Goal: Task Accomplishment & Management: Manage account settings

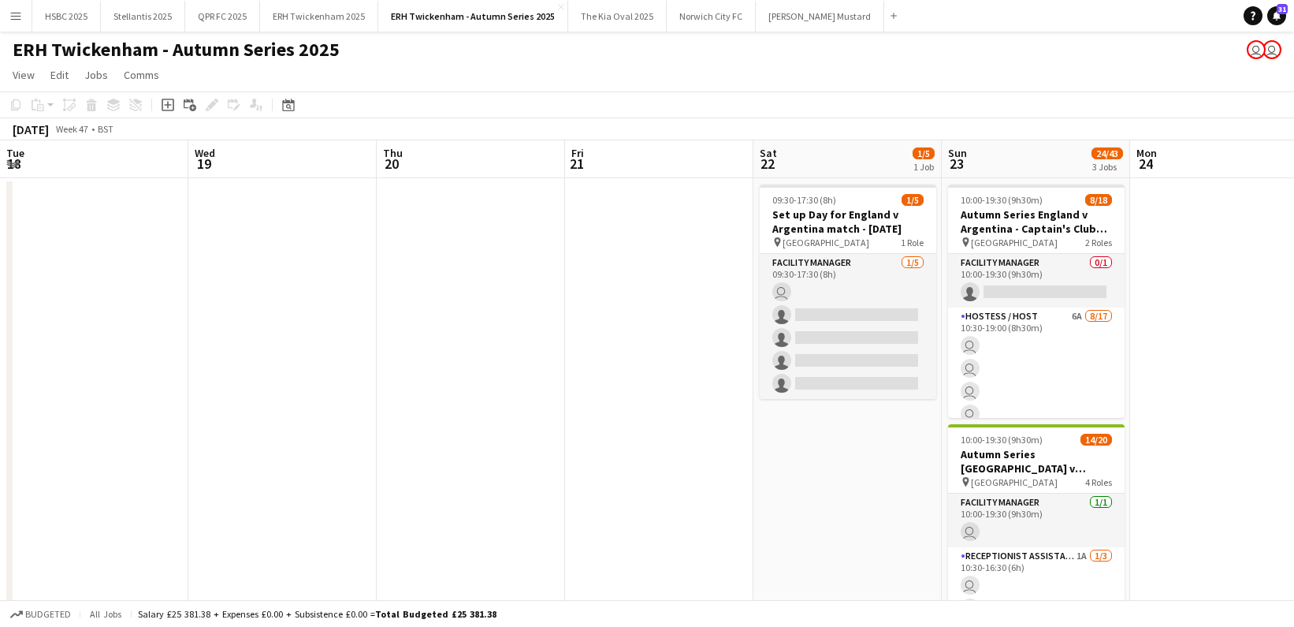
scroll to position [0, 558]
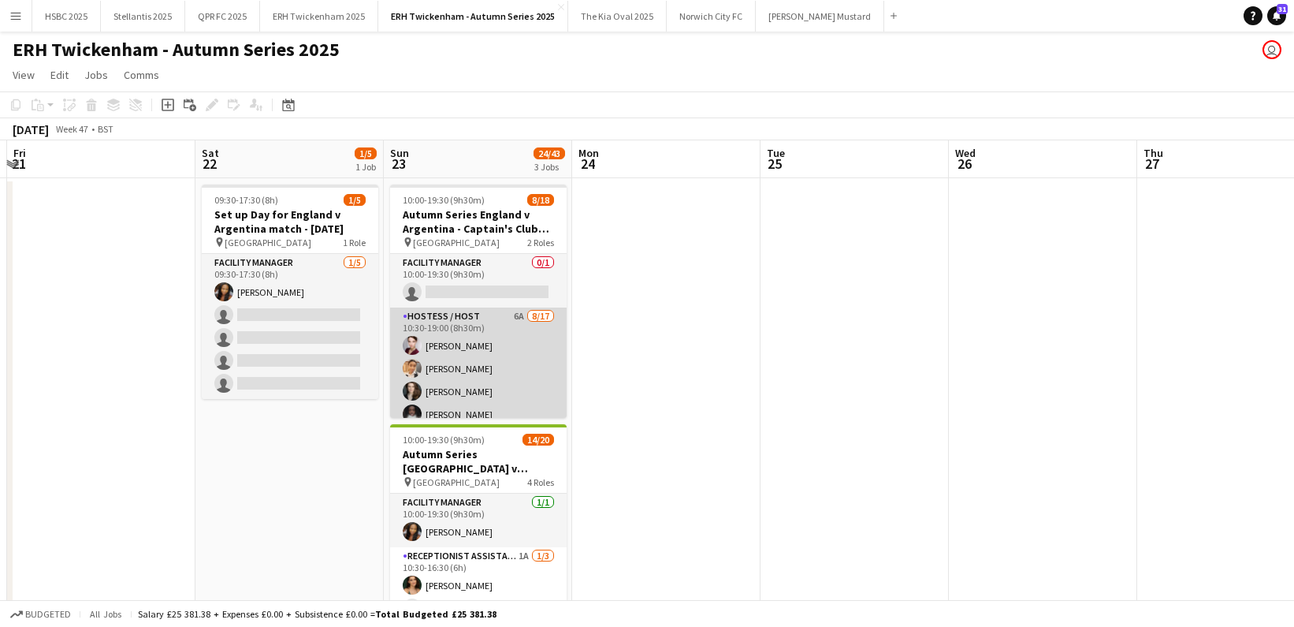
click at [449, 368] on app-card-role "Hostess / Host 6A [DATE] 10:30-19:00 (8h30m) [PERSON_NAME] [PERSON_NAME] [PERSO…" at bounding box center [478, 516] width 177 height 419
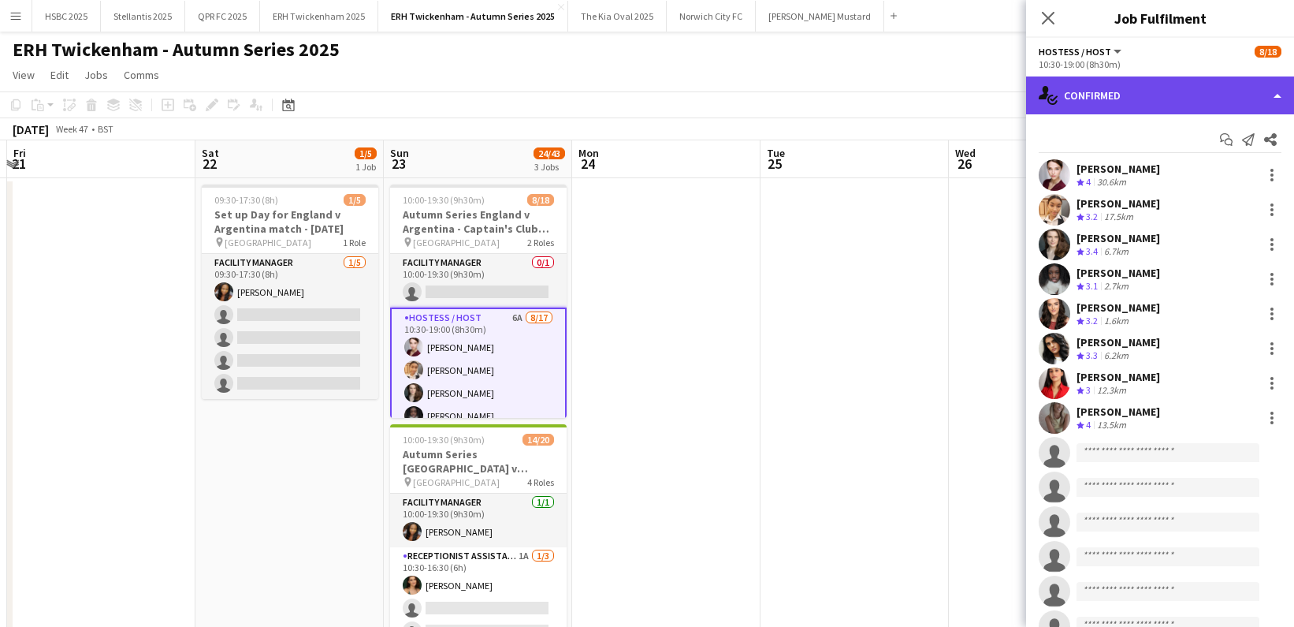
drag, startPoint x: 1134, startPoint y: 96, endPoint x: 1139, endPoint y: 106, distance: 10.6
click at [1134, 96] on div "single-neutral-actions-check-2 Confirmed" at bounding box center [1160, 95] width 268 height 38
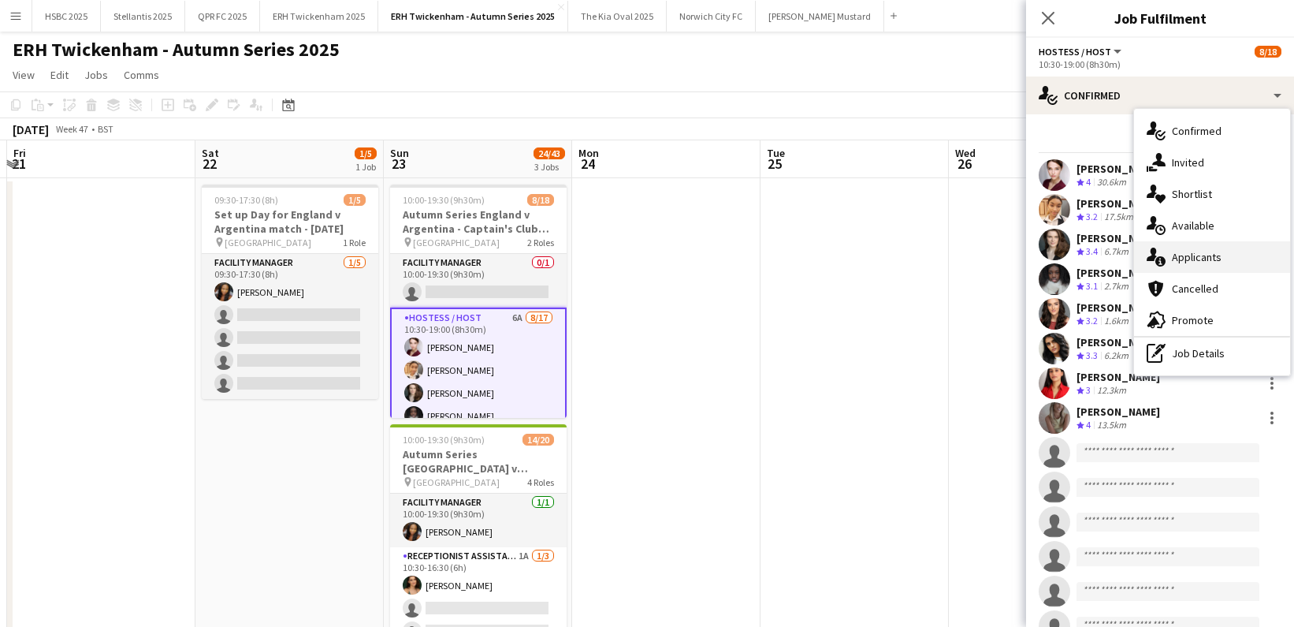
click at [1229, 255] on div "single-neutral-actions-information Applicants" at bounding box center [1212, 257] width 156 height 32
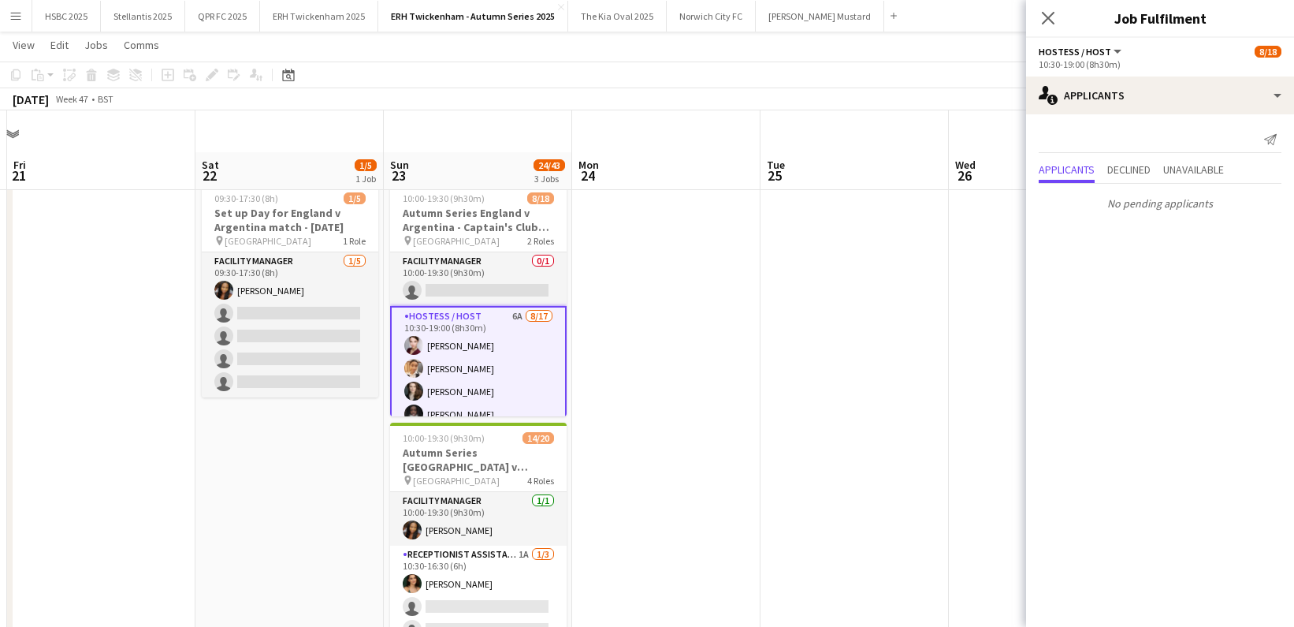
scroll to position [79, 0]
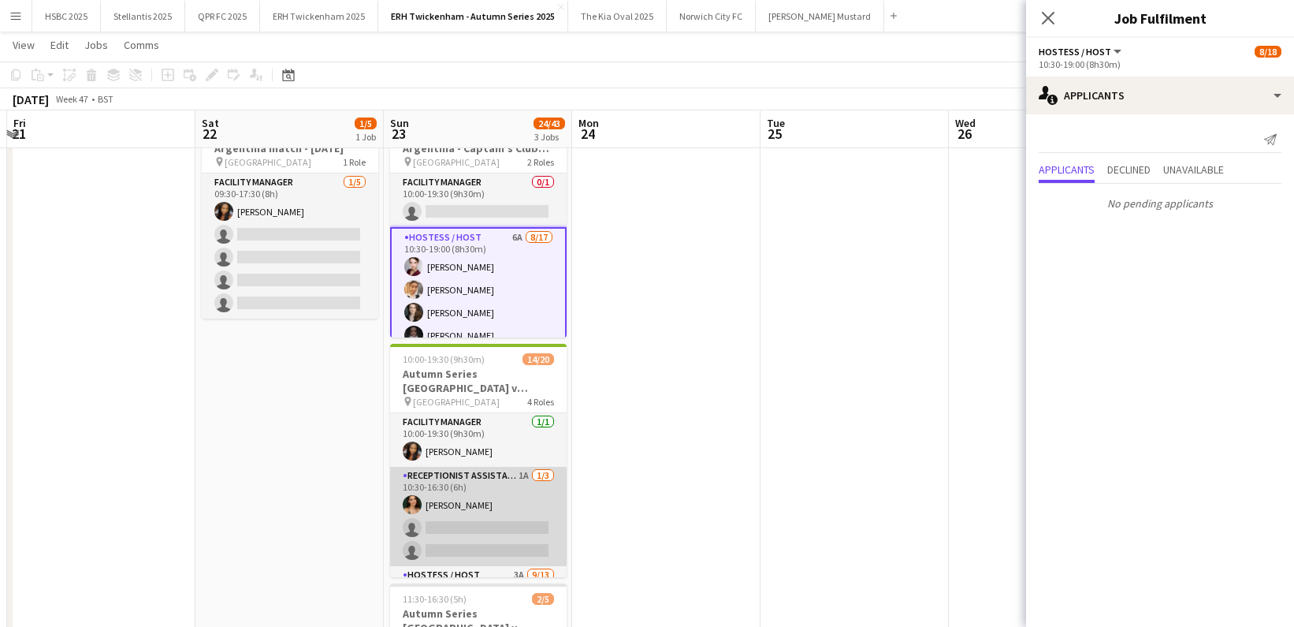
click at [485, 491] on app-card-role "Receptionist Assistant 1A [DATE] 10:30-16:30 (6h) [PERSON_NAME] single-neutral-…" at bounding box center [478, 516] width 177 height 99
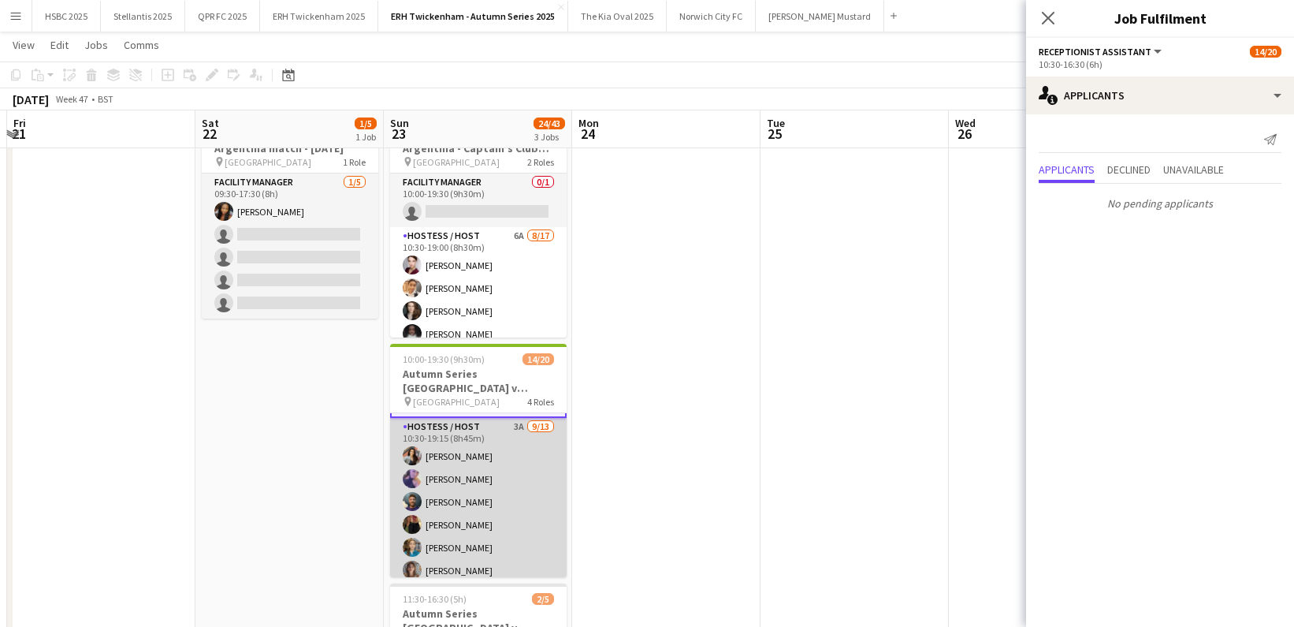
click at [487, 487] on app-card-role "Hostess / Host 3A [DATE] 10:30-19:15 (8h45m) [PERSON_NAME] [PERSON_NAME] [PERSO…" at bounding box center [478, 582] width 177 height 328
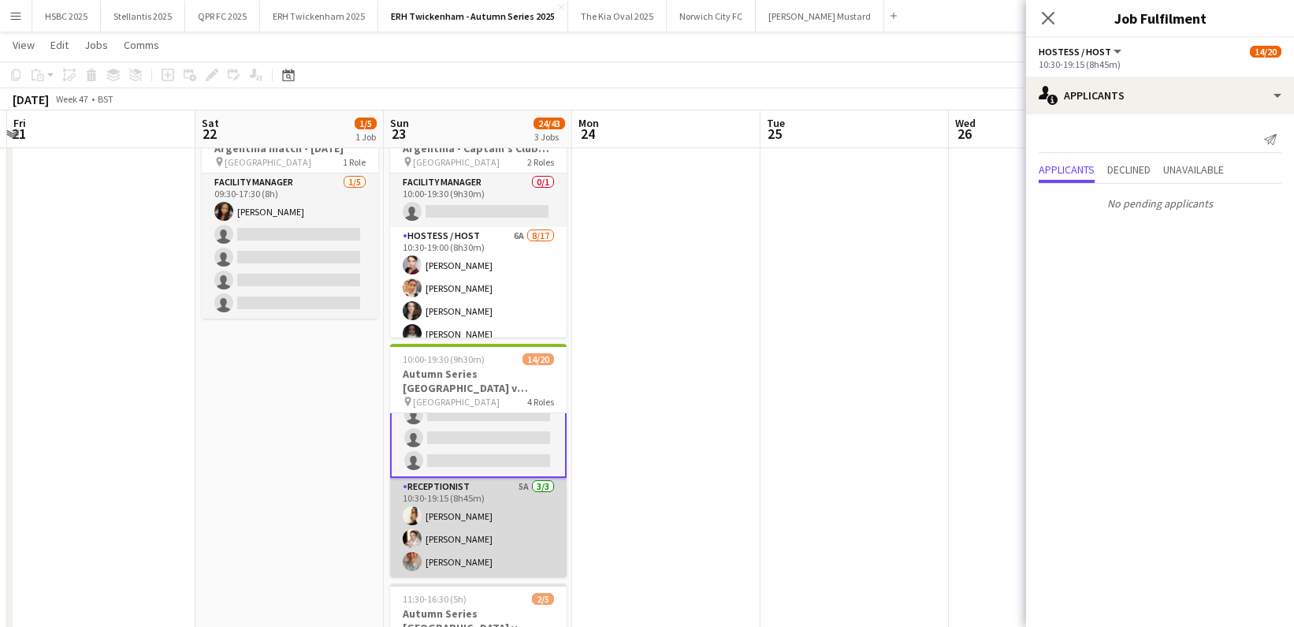
click at [487, 487] on app-card-role "Receptionist 5A [DATE] 10:30-19:15 (8h45m) [PERSON_NAME] [PERSON_NAME]" at bounding box center [478, 527] width 177 height 99
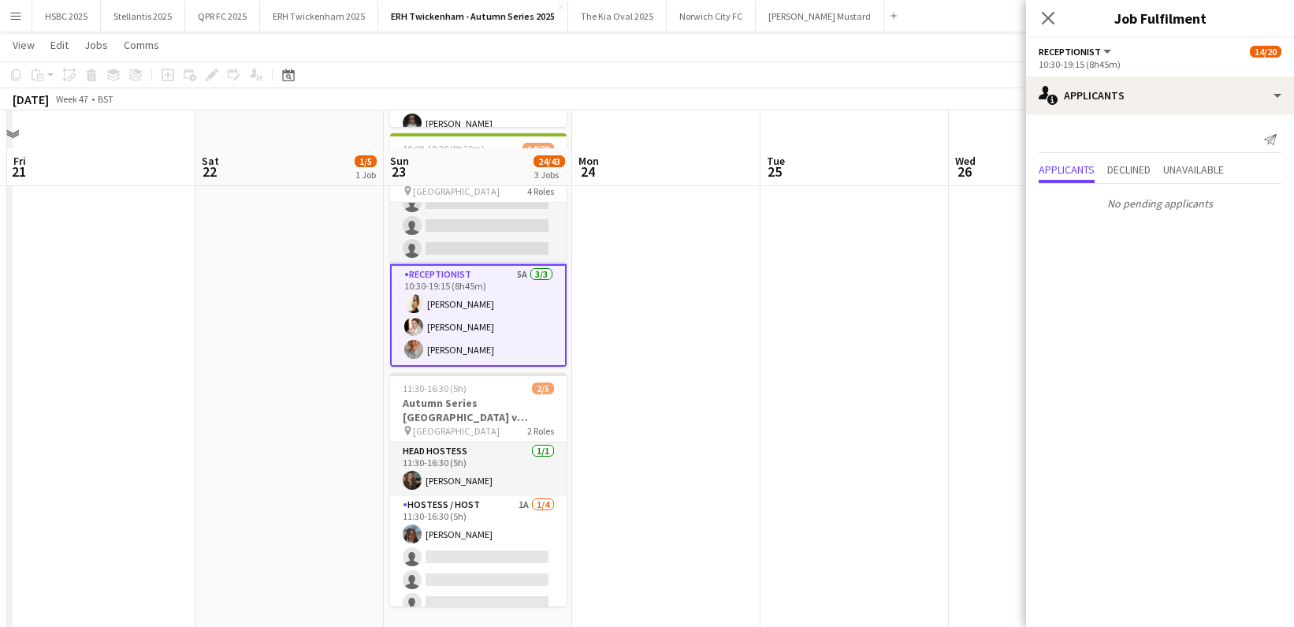
scroll to position [327, 0]
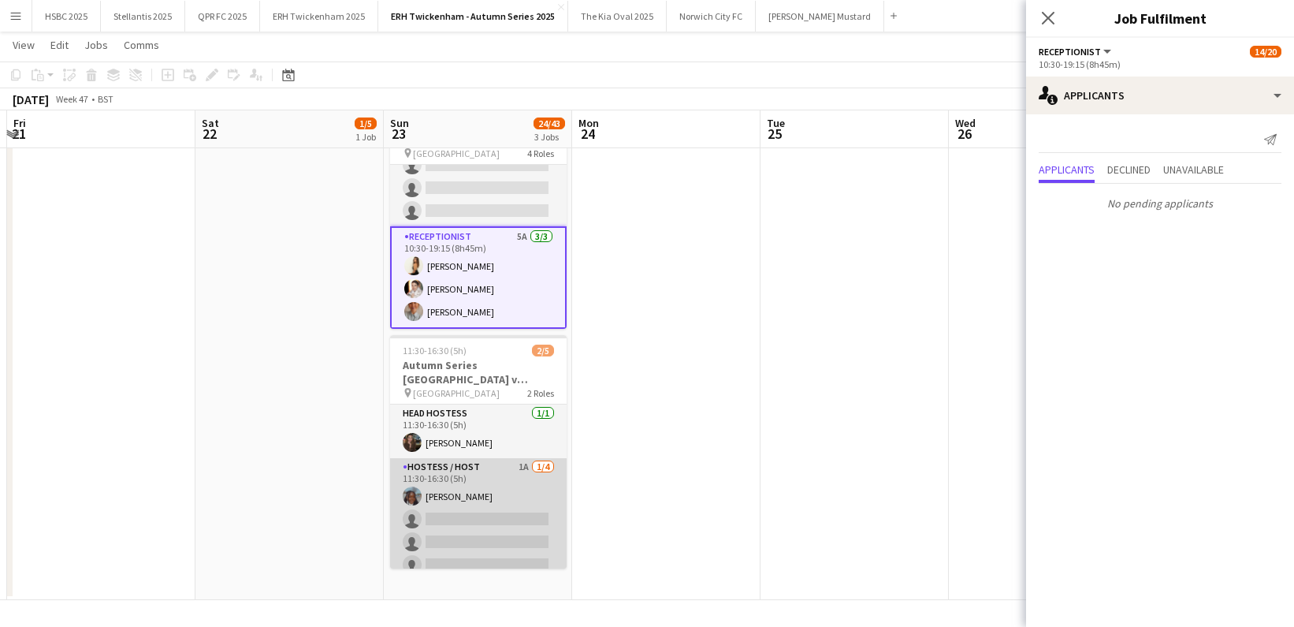
click at [526, 491] on app-card-role "Hostess / Host 1A [DATE] 11:30-16:30 (5h) [PERSON_NAME] single-neutral-actions …" at bounding box center [478, 519] width 177 height 122
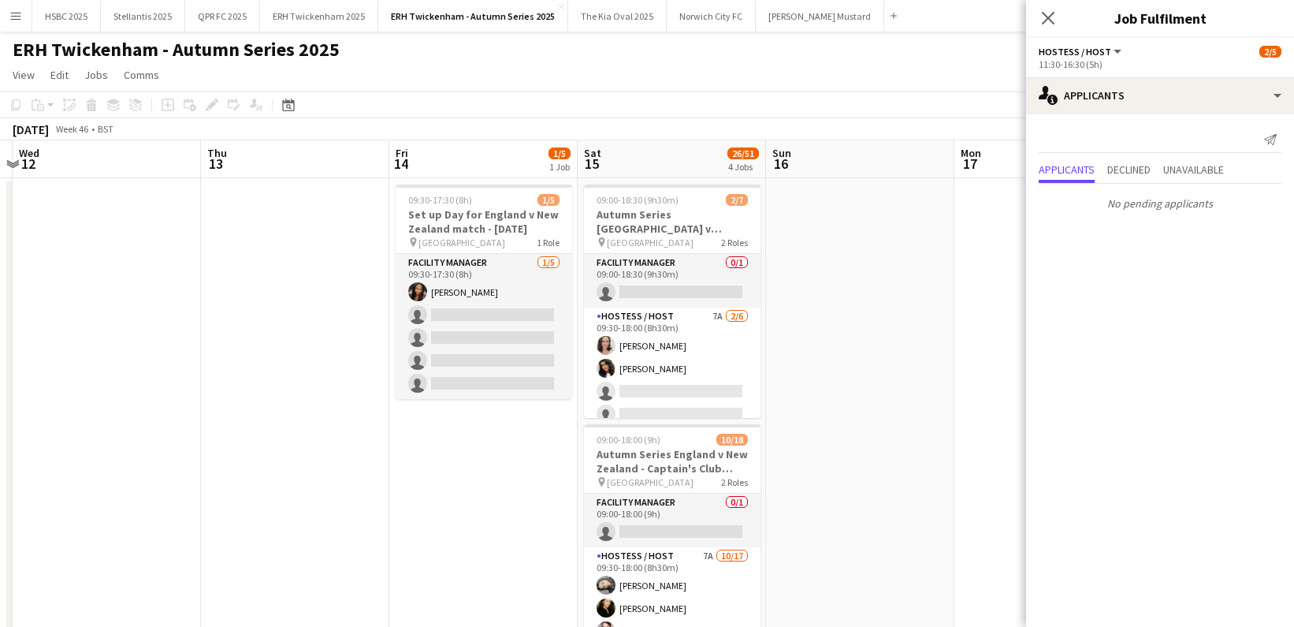
scroll to position [0, 458]
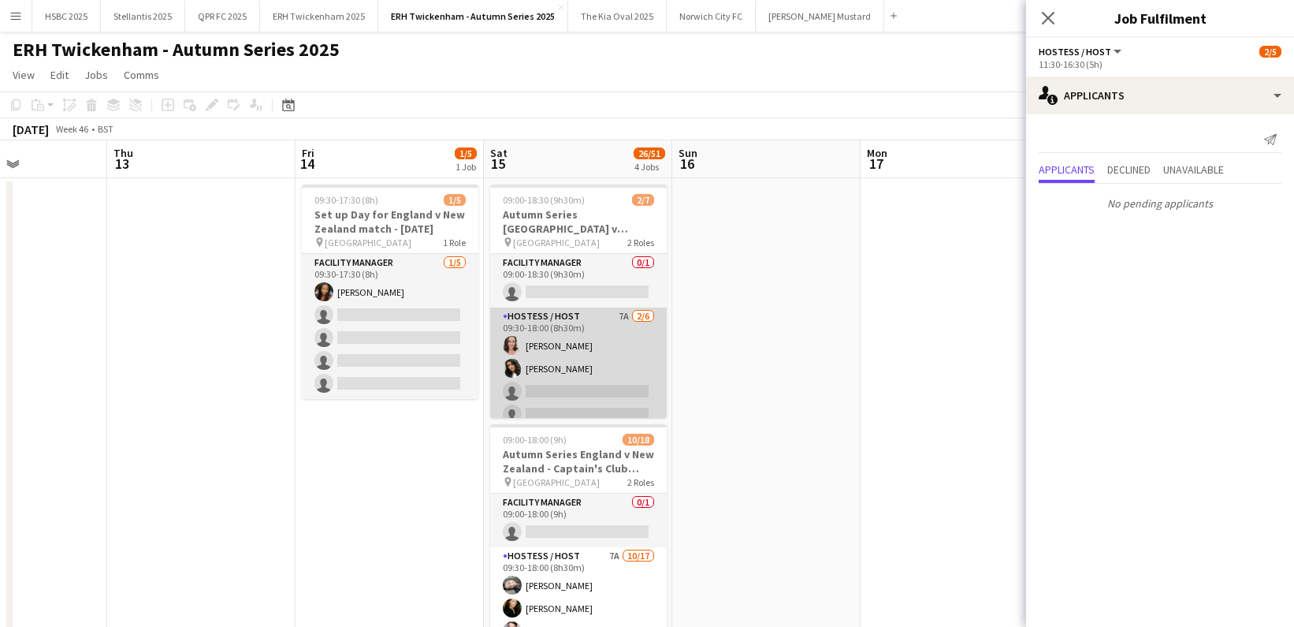
click at [595, 346] on app-card-role "Hostess / Host 7A [DATE] 09:30-18:00 (8h30m) [PERSON_NAME] [PERSON_NAME] single…" at bounding box center [578, 391] width 177 height 168
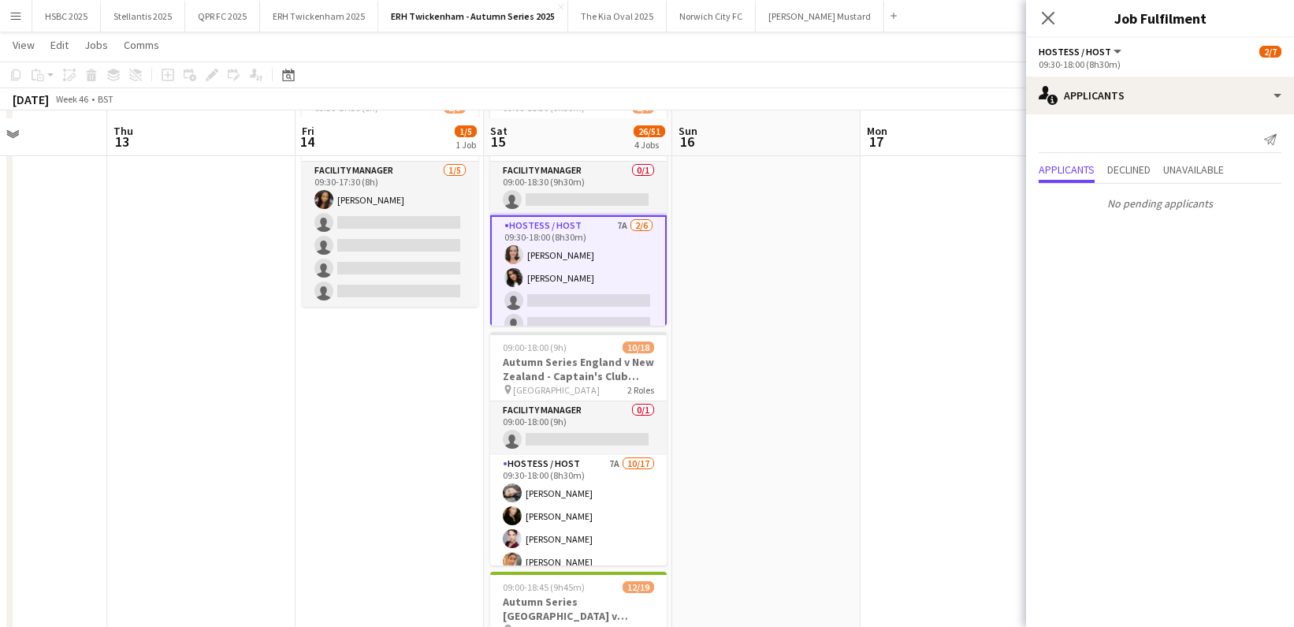
scroll to position [121, 0]
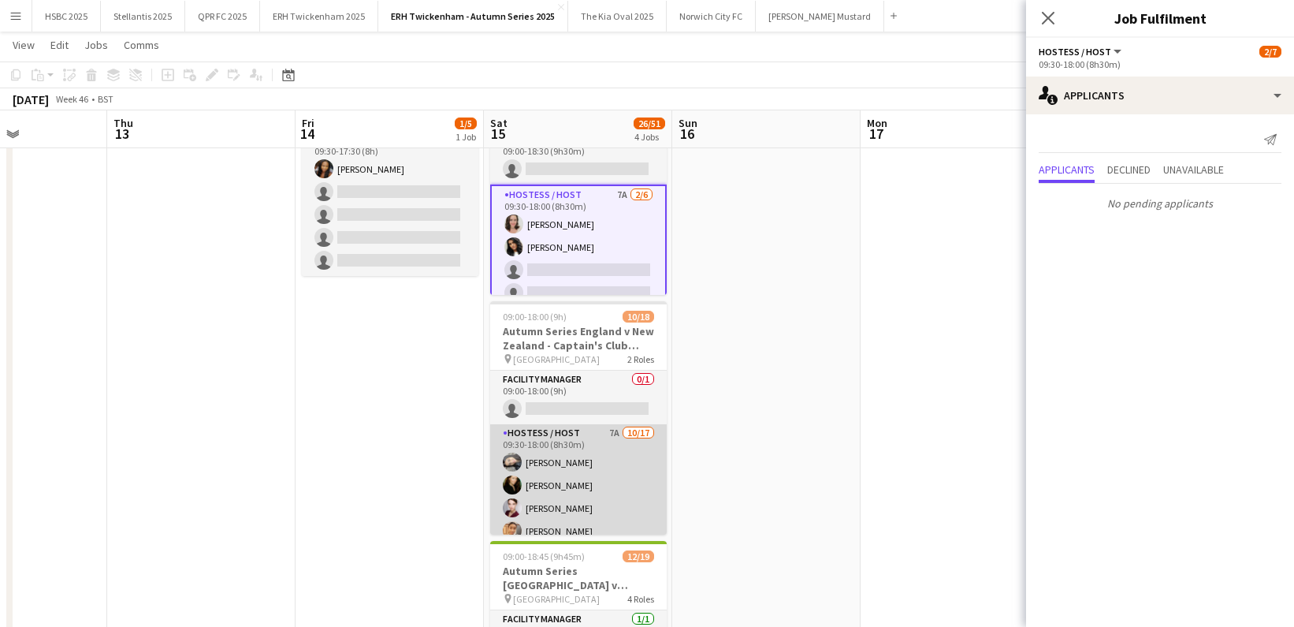
click at [625, 490] on app-card-role "Hostess / Host 7A [DATE] 09:30-18:00 (8h30m) [PERSON_NAME] [PERSON_NAME] [PERSO…" at bounding box center [578, 633] width 177 height 419
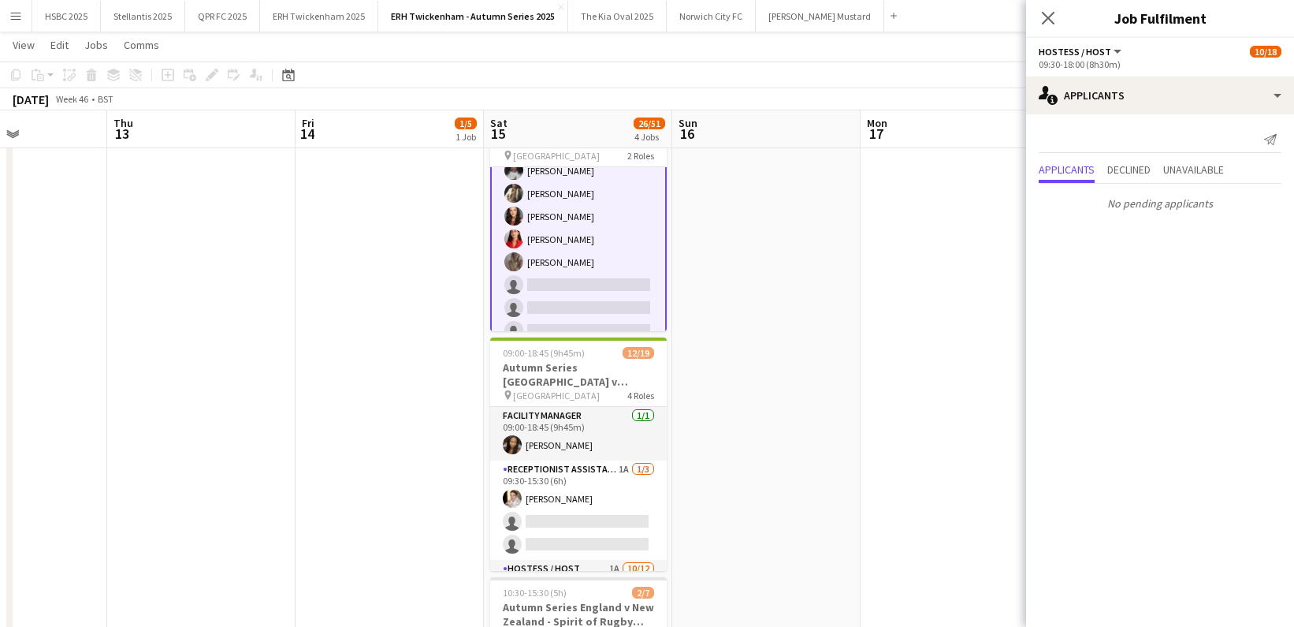
scroll to position [312, 0]
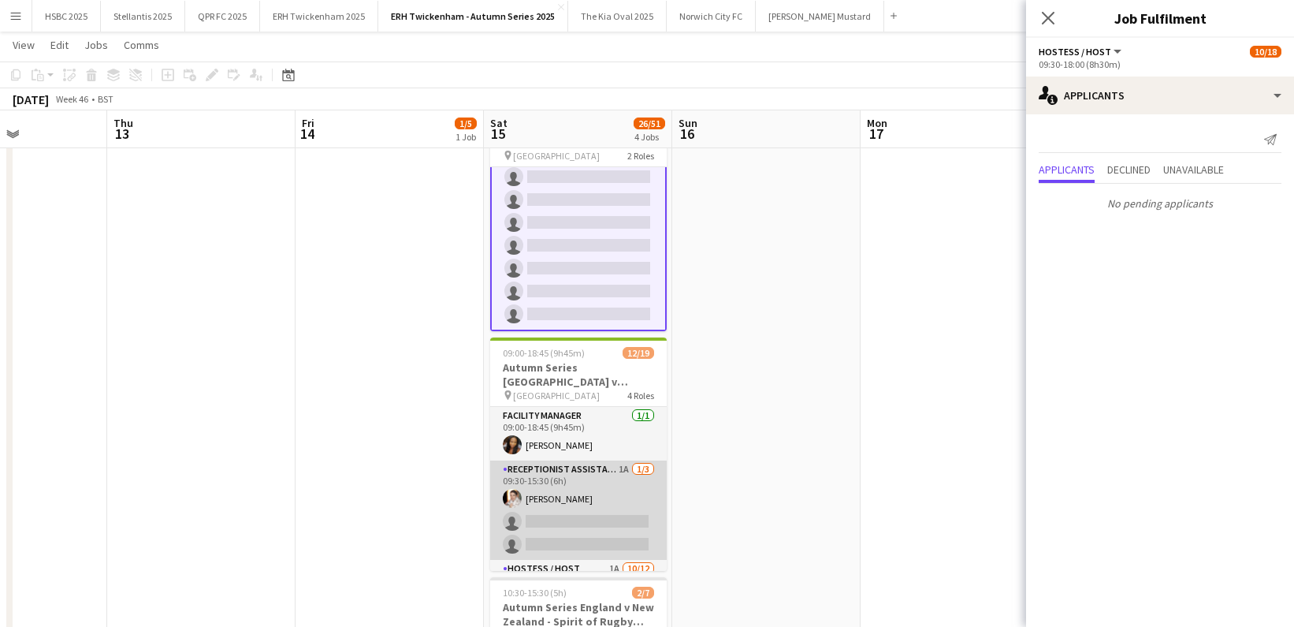
click at [596, 508] on app-card-role "Receptionist Assistant 1A [DATE] 09:30-15:30 (6h) [PERSON_NAME] single-neutral-…" at bounding box center [578, 509] width 177 height 99
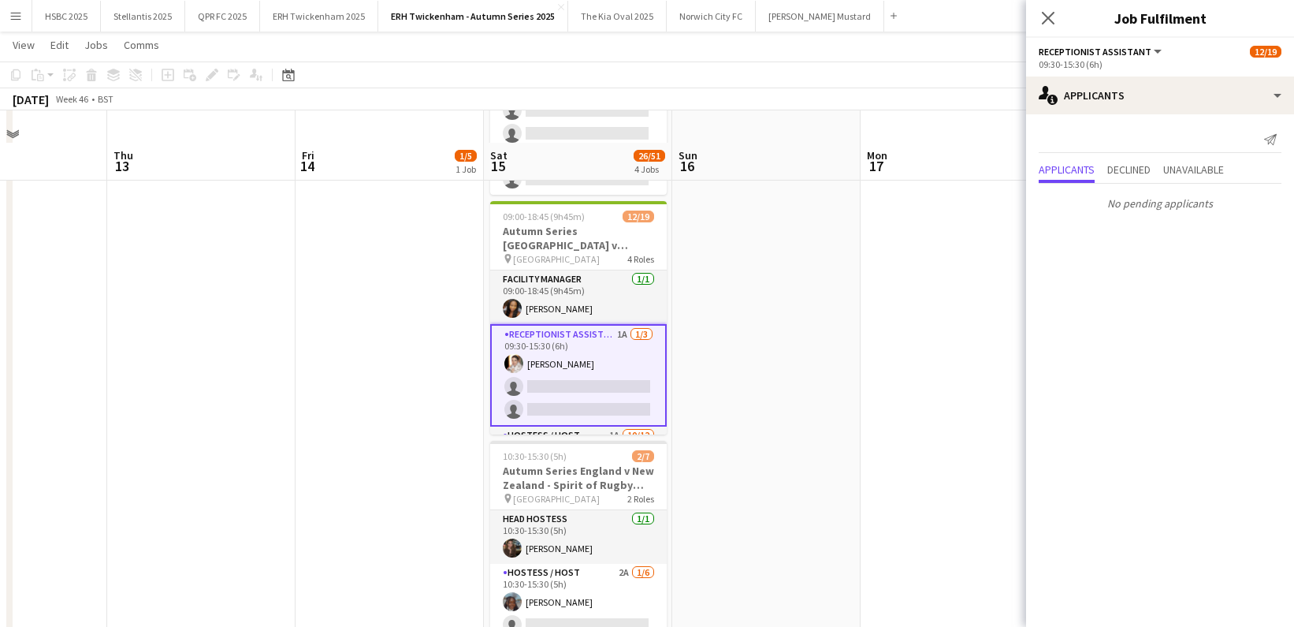
scroll to position [494, 0]
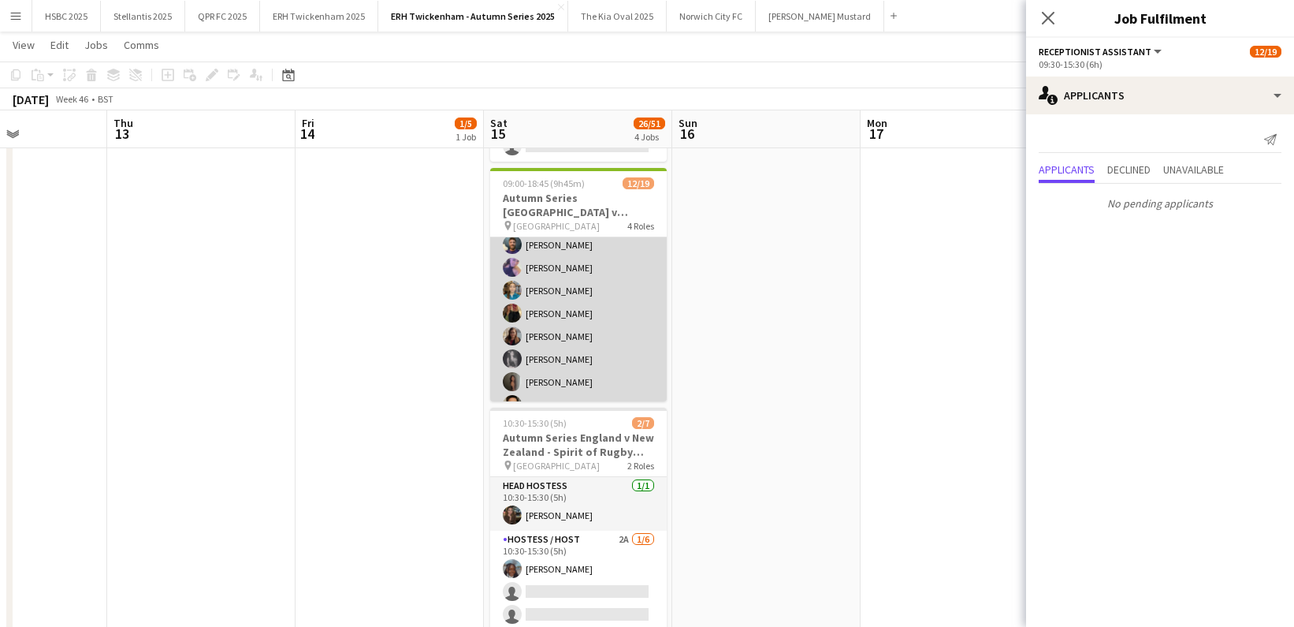
click at [600, 326] on app-card-role "Hostess / Host 1A [DATE] 09:30-18:15 (8h45m) [PERSON_NAME] [PERSON_NAME] [PERSO…" at bounding box center [578, 313] width 177 height 305
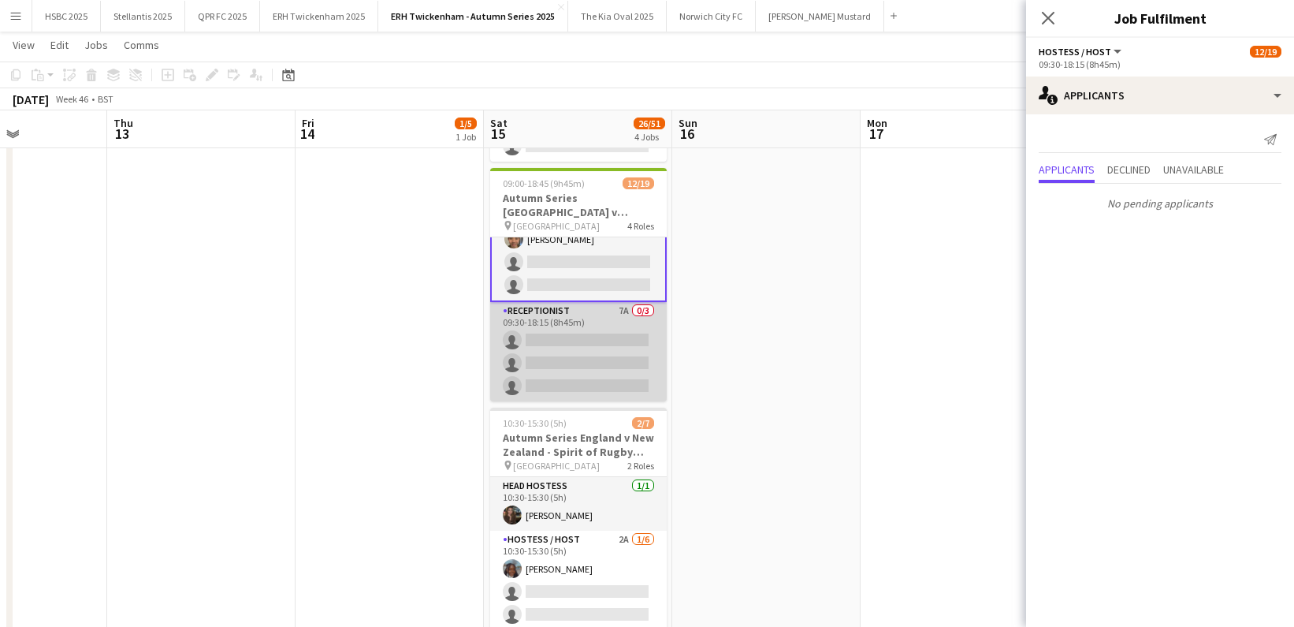
click at [627, 359] on app-card-role "Receptionist 7A 0/3 09:30-18:15 (8h45m) single-neutral-actions single-neutral-a…" at bounding box center [578, 351] width 177 height 99
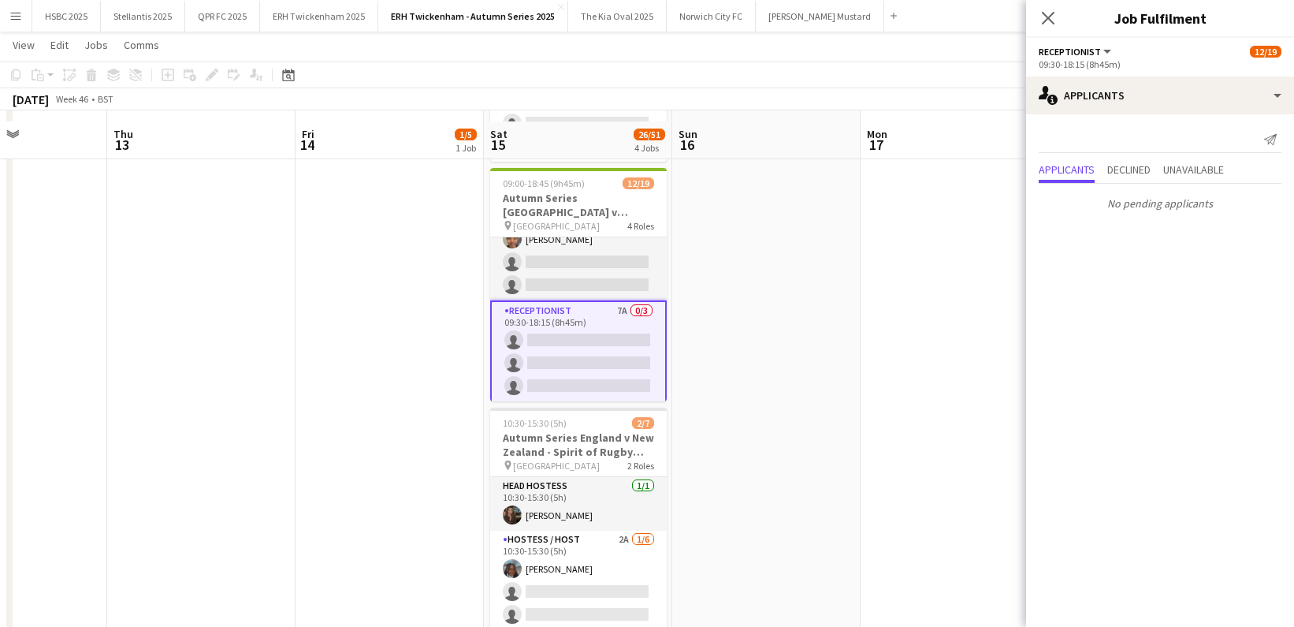
scroll to position [567, 0]
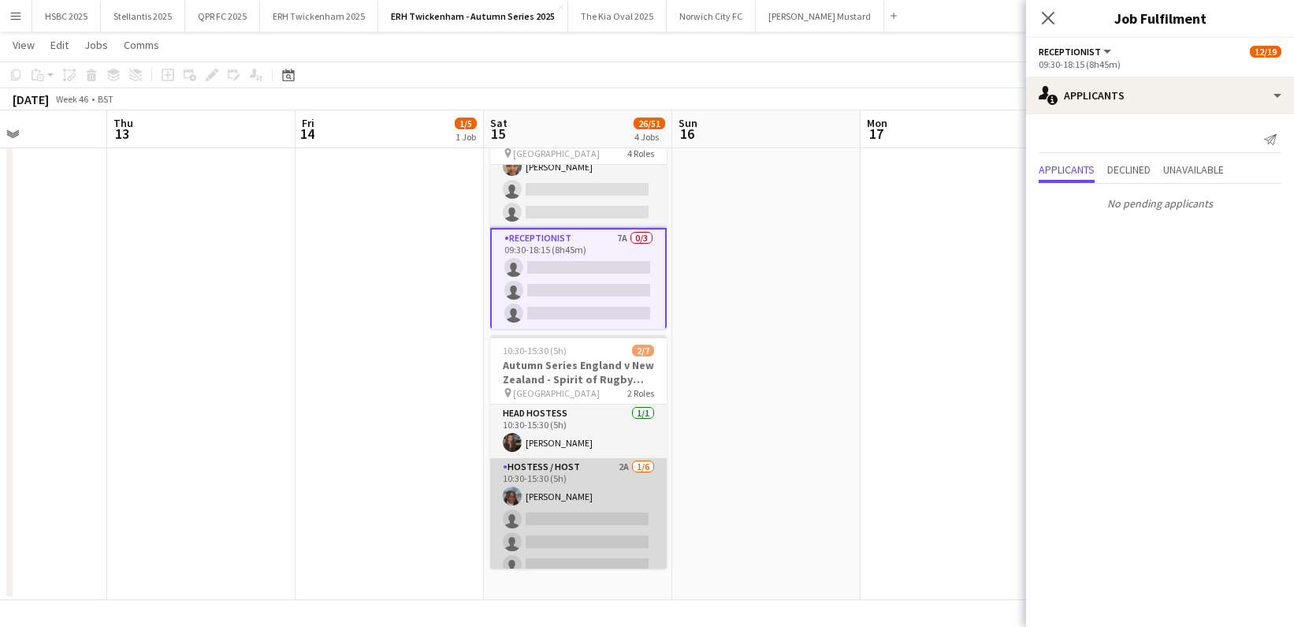
click at [557, 532] on app-card-role "Hostess / Host 2A [DATE] 10:30-15:30 (5h) [PERSON_NAME] single-neutral-actions …" at bounding box center [578, 542] width 177 height 168
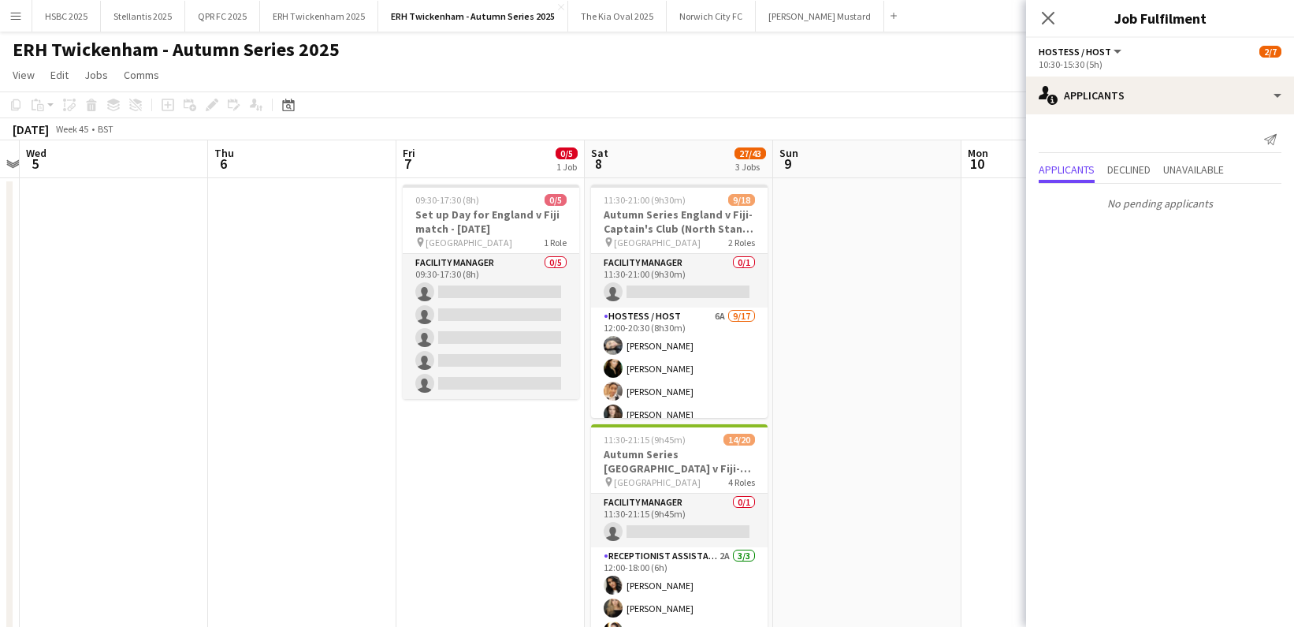
scroll to position [0, 545]
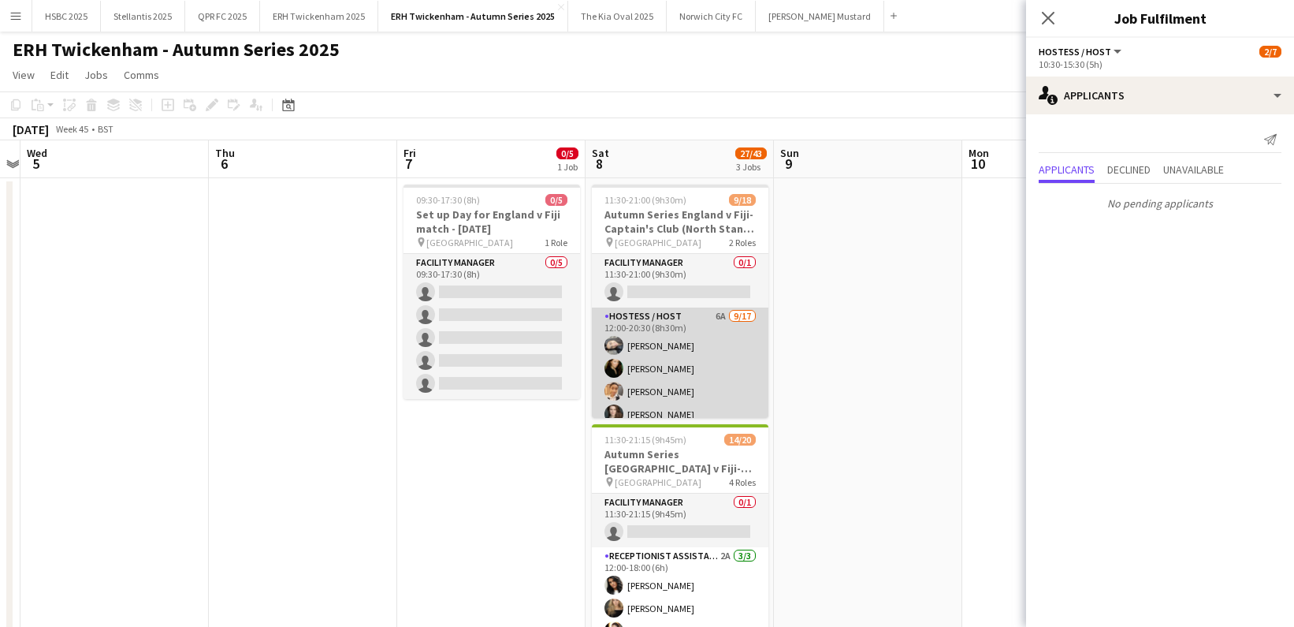
click at [631, 340] on app-card-role "Hostess / Host 6A [DATE] 12:00-20:30 (8h30m) [PERSON_NAME] [PERSON_NAME] [PERSO…" at bounding box center [680, 516] width 177 height 419
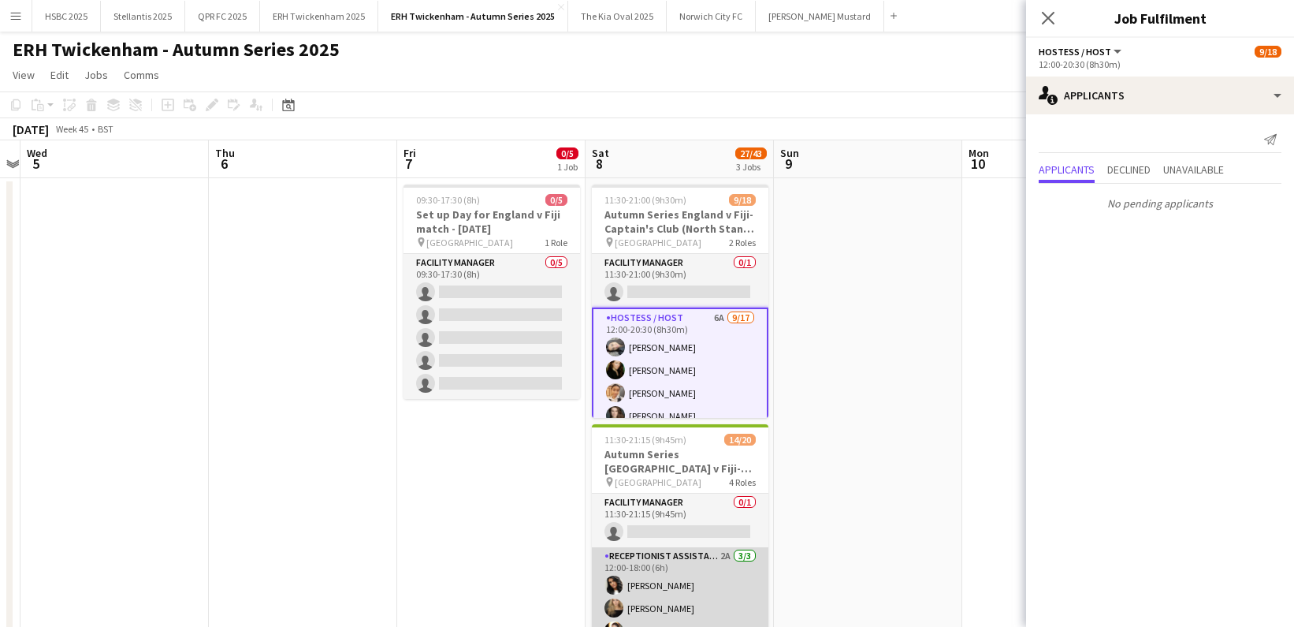
click at [699, 579] on app-card-role "Receptionist Assistant 2A [DATE] 12:00-18:00 (6h) [PERSON_NAME] [PERSON_NAME] […" at bounding box center [680, 596] width 177 height 99
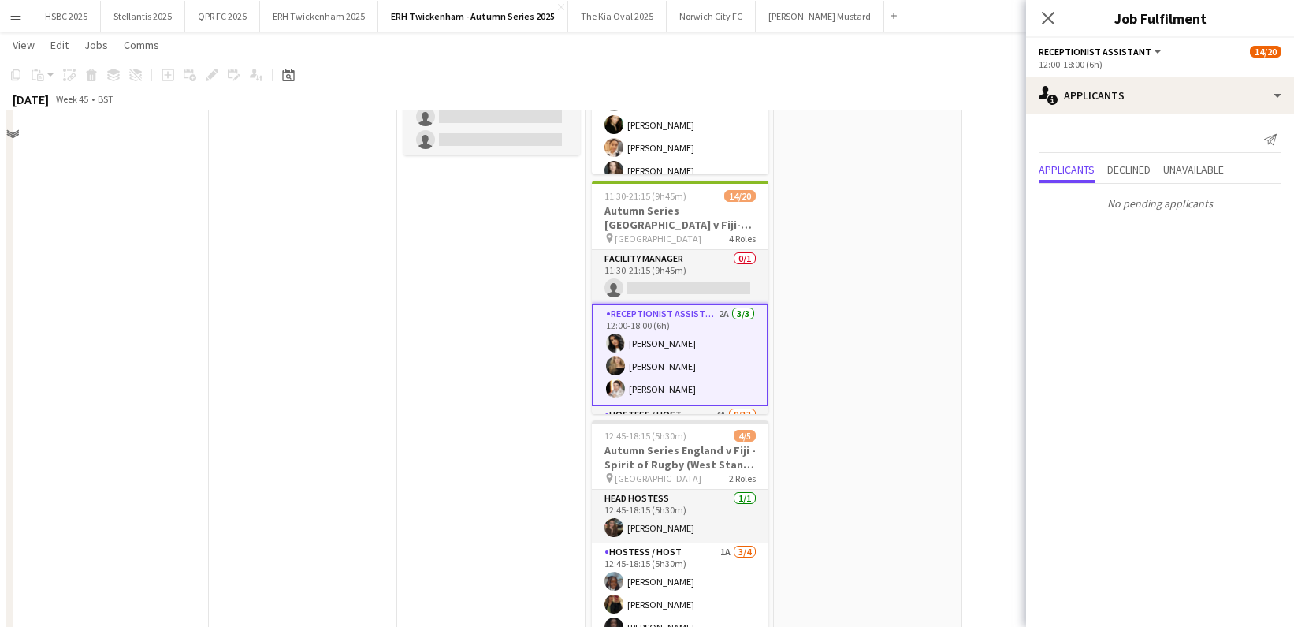
scroll to position [244, 0]
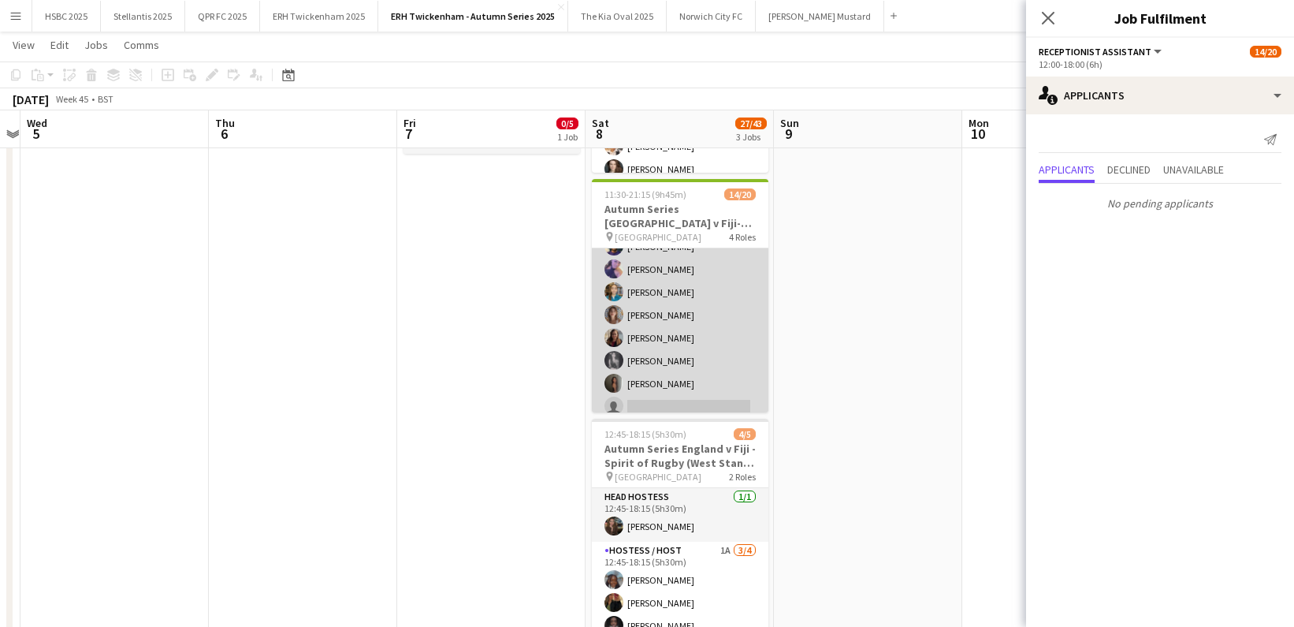
click at [711, 365] on app-card-role "Hostess / Host 4A [DATE] 12:00-20:45 (8h45m) [PERSON_NAME][DEMOGRAPHIC_DATA] [P…" at bounding box center [680, 349] width 177 height 328
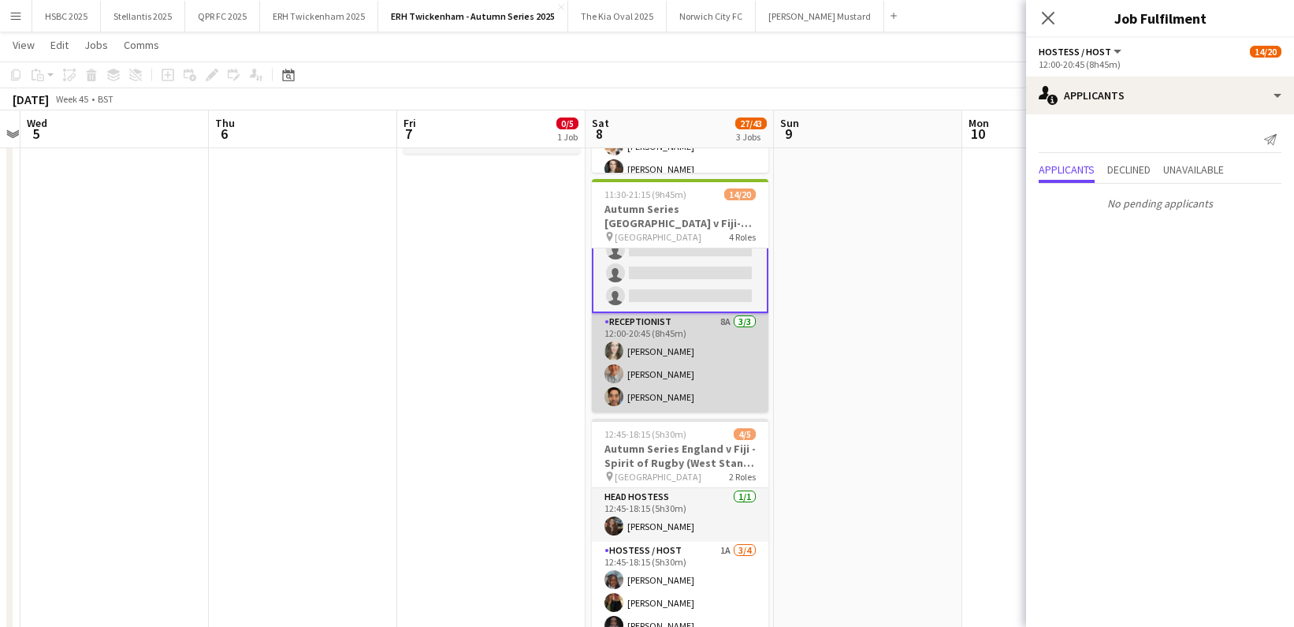
click at [712, 368] on app-card-role "Receptionist 8A [DATE] 12:00-20:45 (8h45m) [PERSON_NAME] [PERSON_NAME] Sheveka …" at bounding box center [680, 362] width 177 height 99
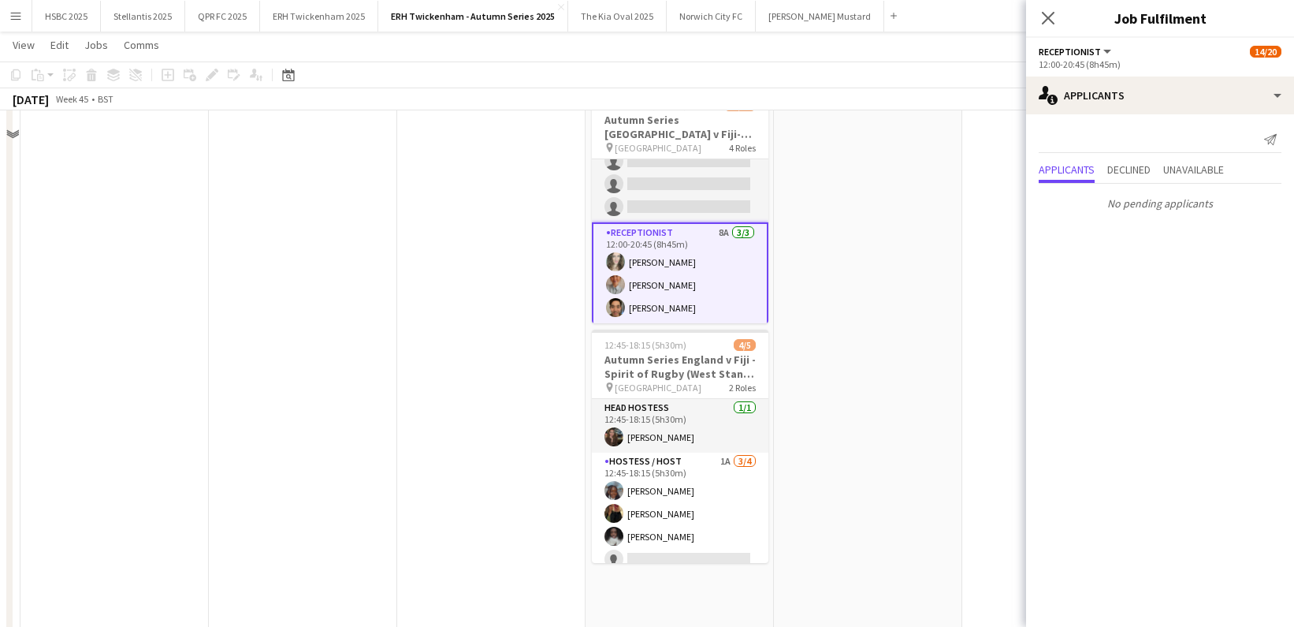
scroll to position [349, 0]
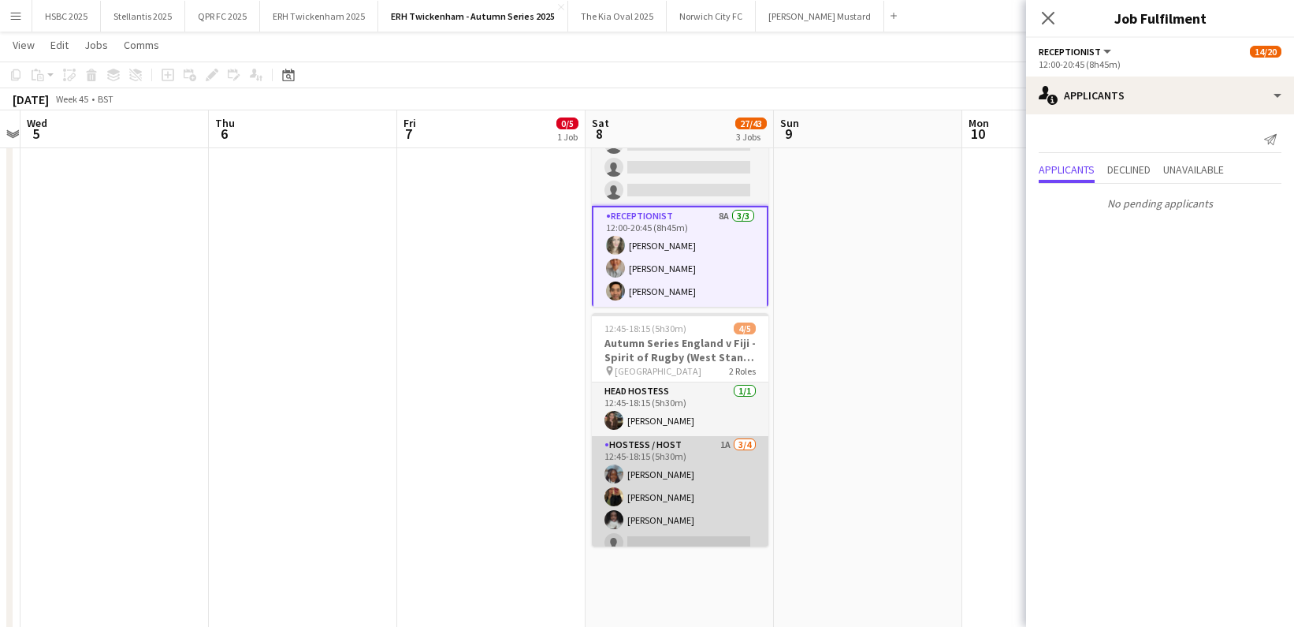
click at [708, 519] on app-card-role "Hostess / Host 1A [DATE] 12:45-18:15 (5h30m) [PERSON_NAME] [PERSON_NAME] [PERSO…" at bounding box center [680, 497] width 177 height 122
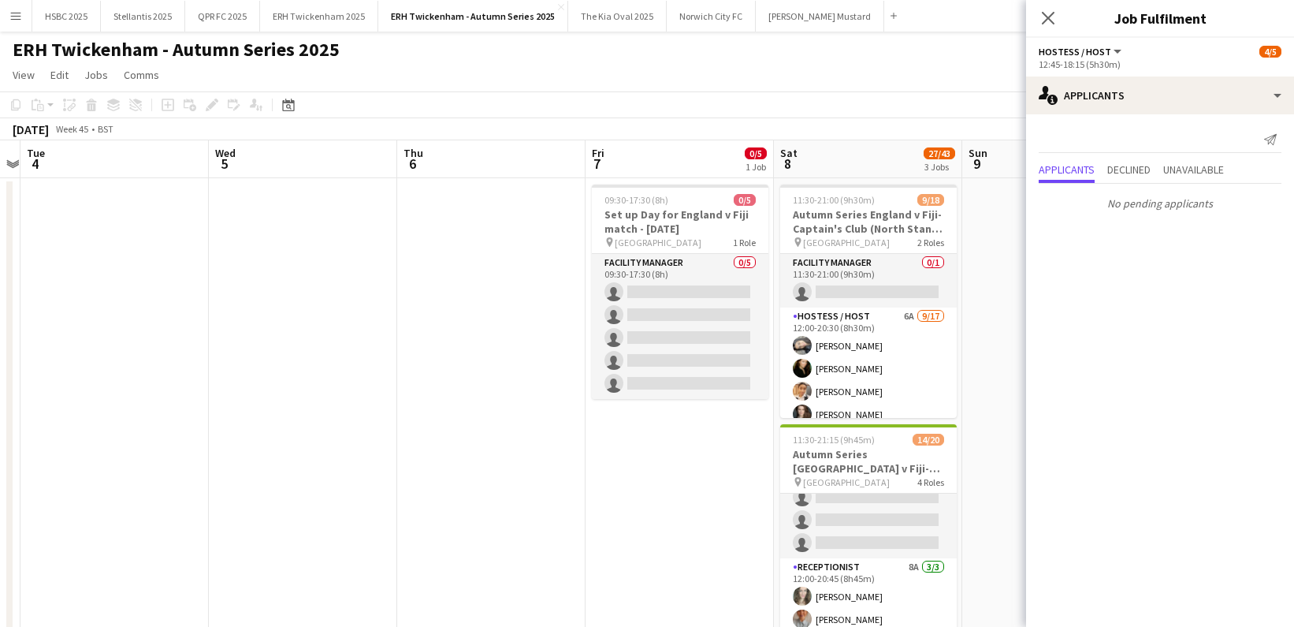
scroll to position [0, 444]
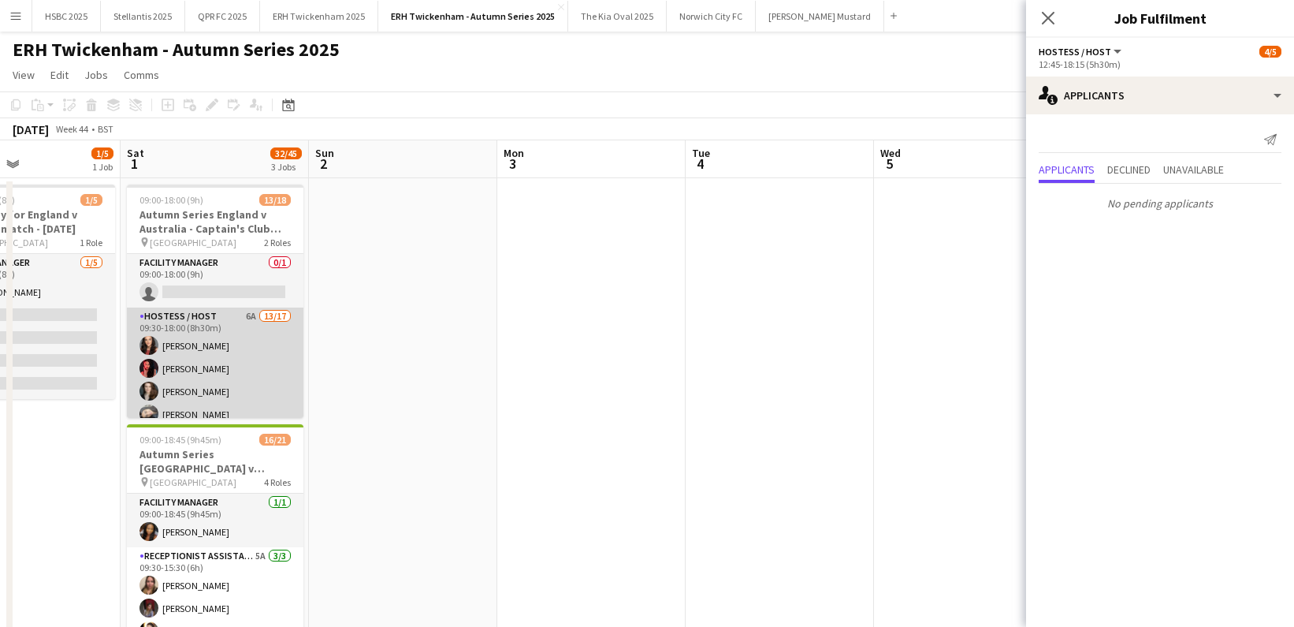
click at [264, 370] on app-card-role "Hostess / Host 6A 13/17 09:30-18:00 (8h30m) [PERSON_NAME] [PERSON_NAME] [PERSON…" at bounding box center [215, 516] width 177 height 419
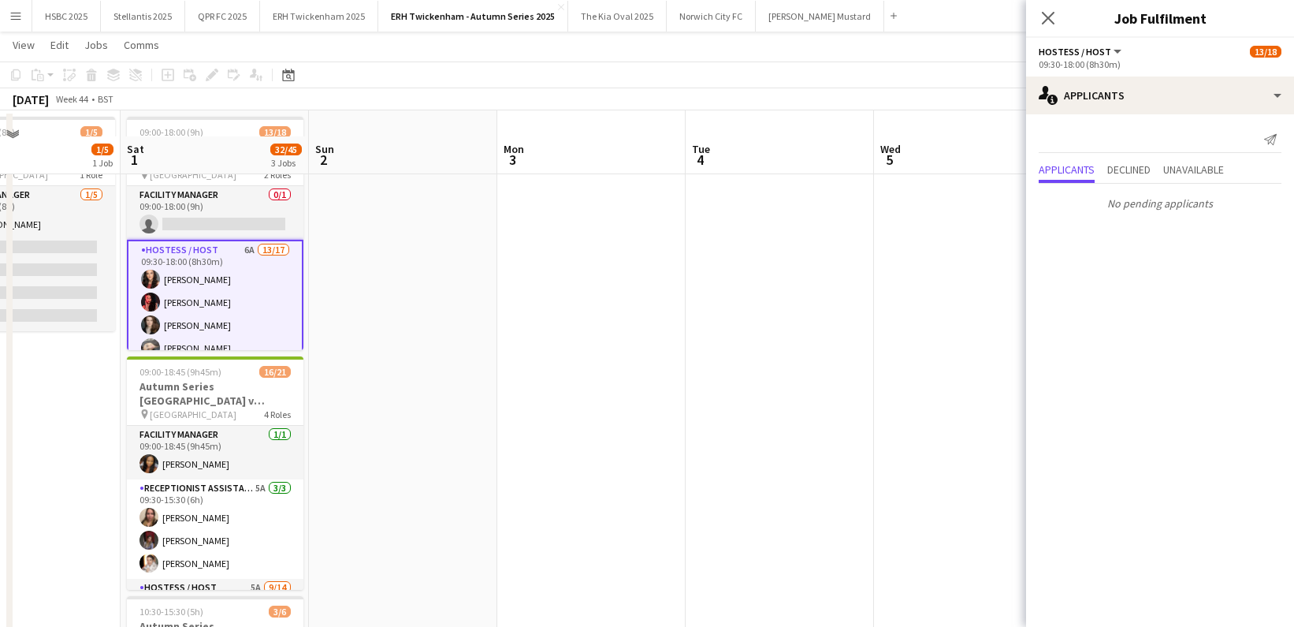
scroll to position [95, 0]
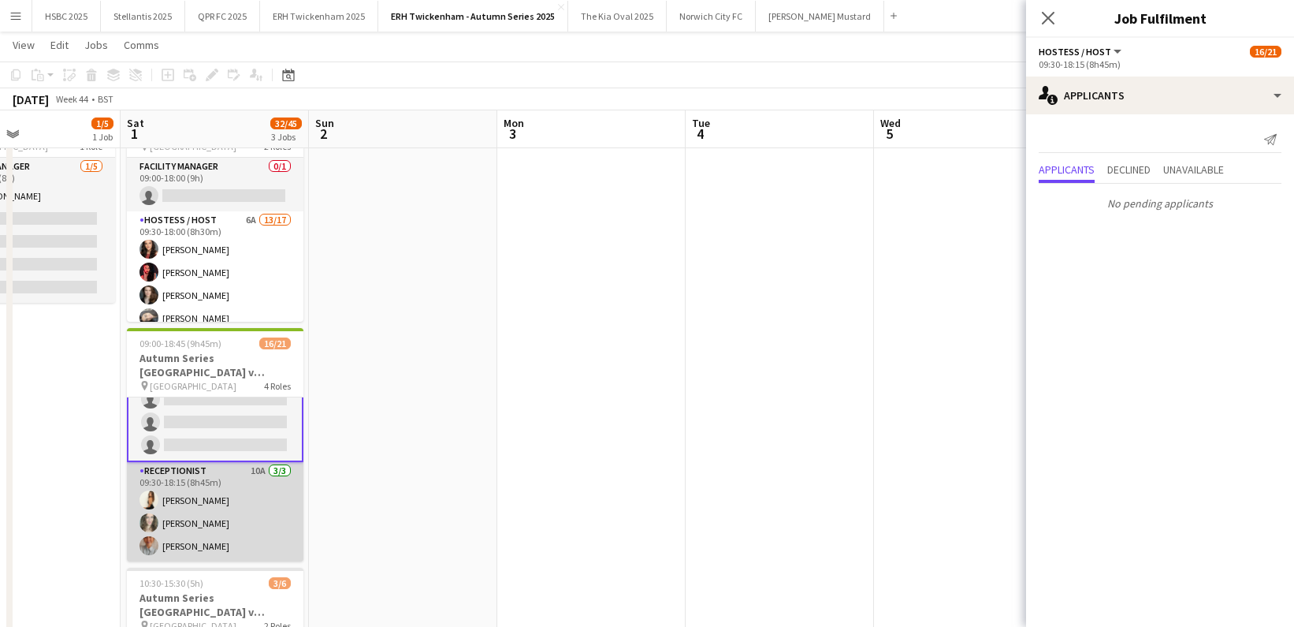
click at [238, 499] on app-card-role "Receptionist 10A [DATE] 09:30-18:15 (8h45m) [PERSON_NAME] [PERSON_NAME] [PERSON…" at bounding box center [215, 511] width 177 height 99
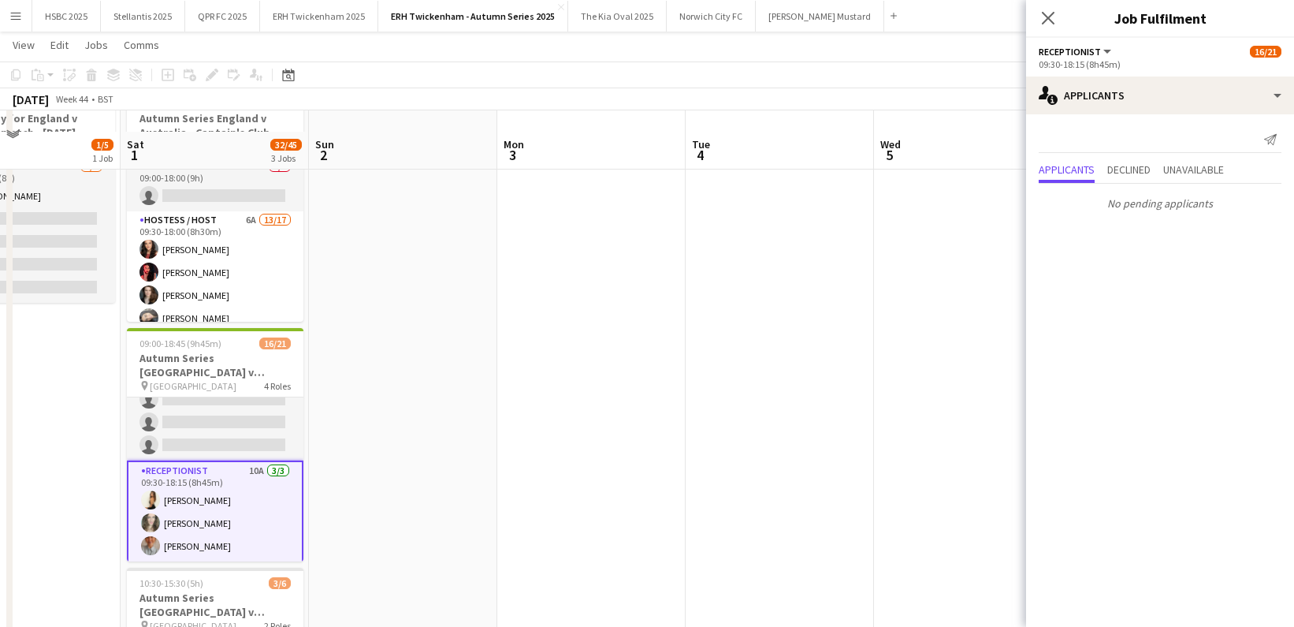
scroll to position [280, 0]
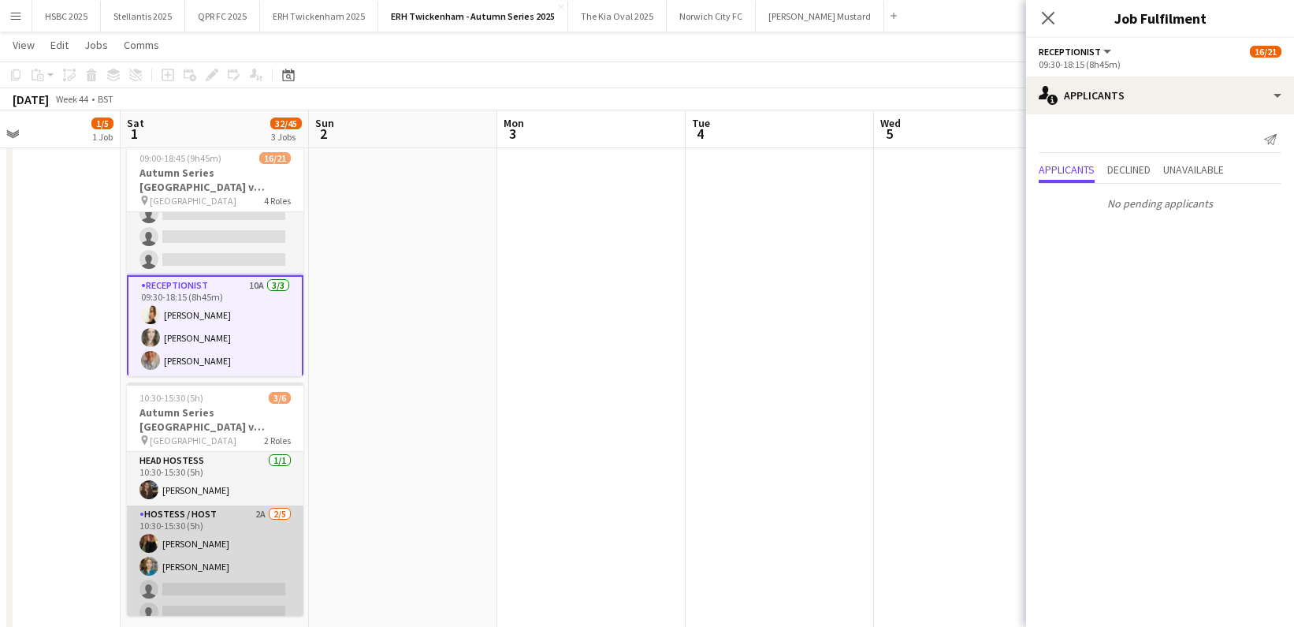
click at [218, 552] on app-card-role "Hostess / Host 2A [DATE] 10:30-15:30 (5h) [PERSON_NAME] [PERSON_NAME] single-ne…" at bounding box center [215, 577] width 177 height 145
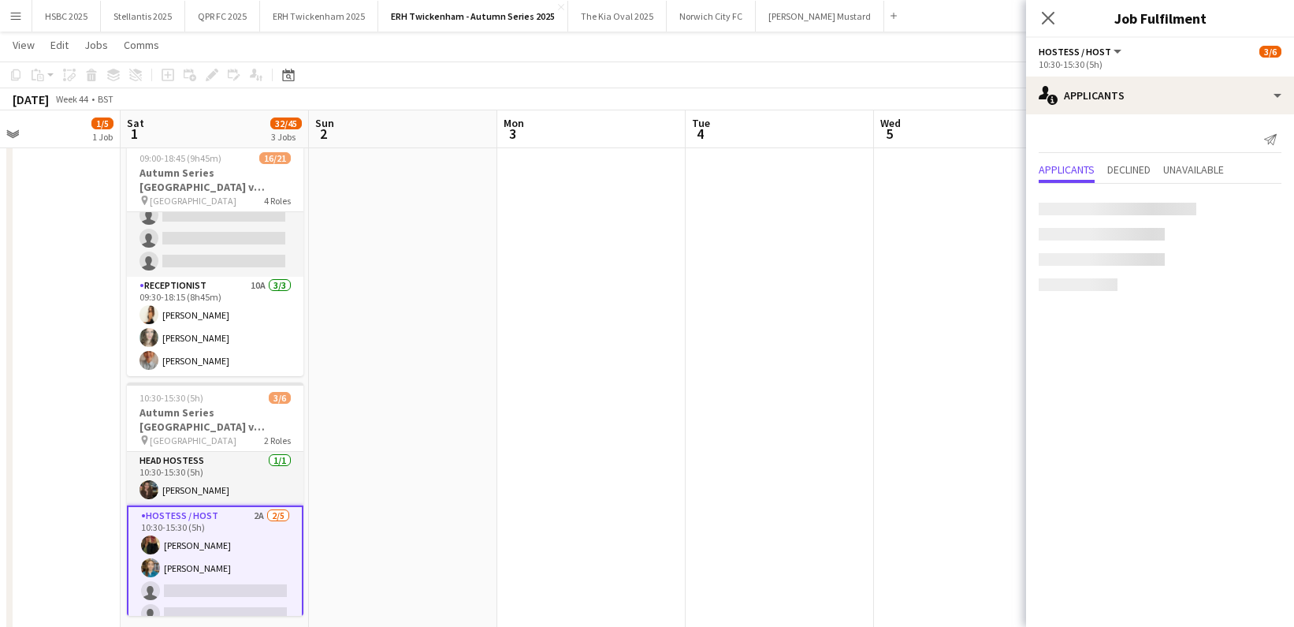
scroll to position [439, 0]
click at [502, 340] on app-date-cell at bounding box center [591, 392] width 188 height 990
